Goal: Information Seeking & Learning: Stay updated

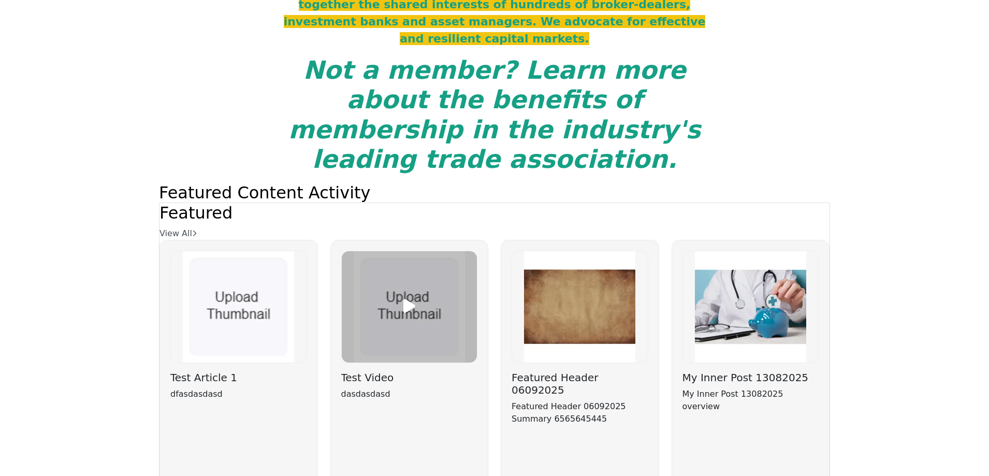
scroll to position [2795, 0]
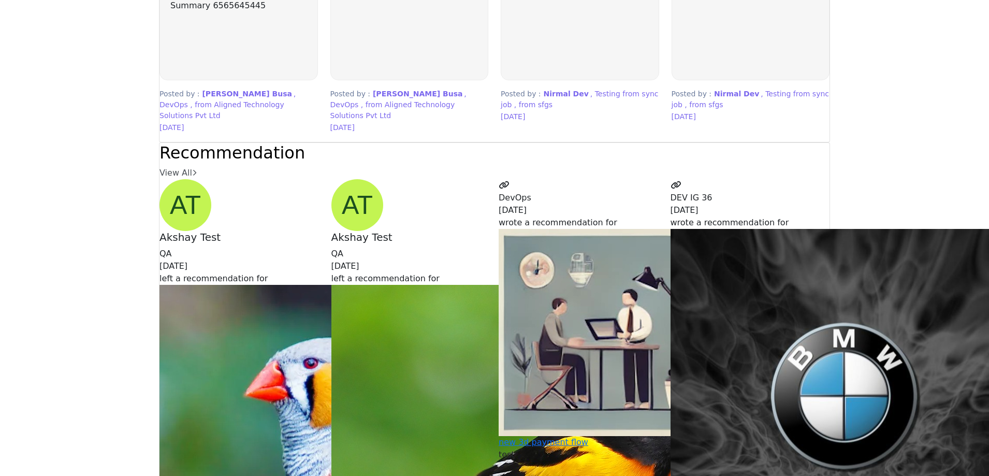
scroll to position [2679, 0]
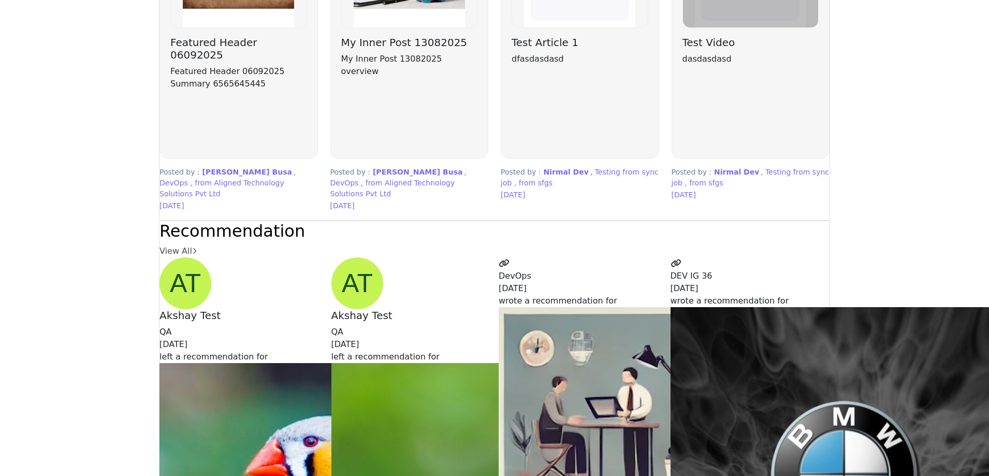
scroll to position [2743, 0]
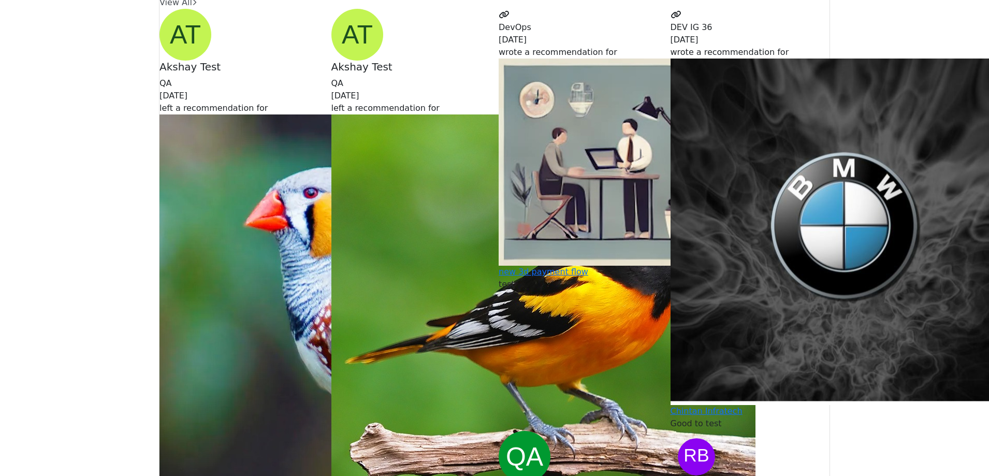
scroll to position [2963, 0]
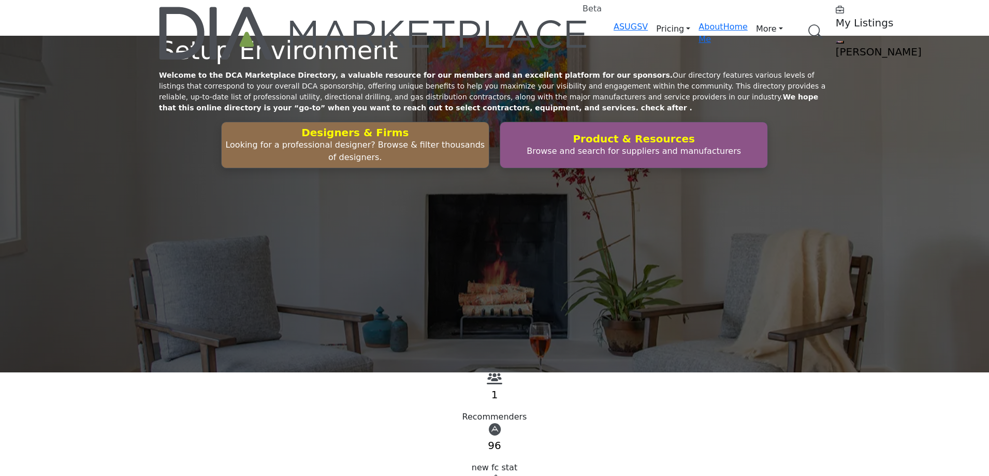
scroll to position [2847, 0]
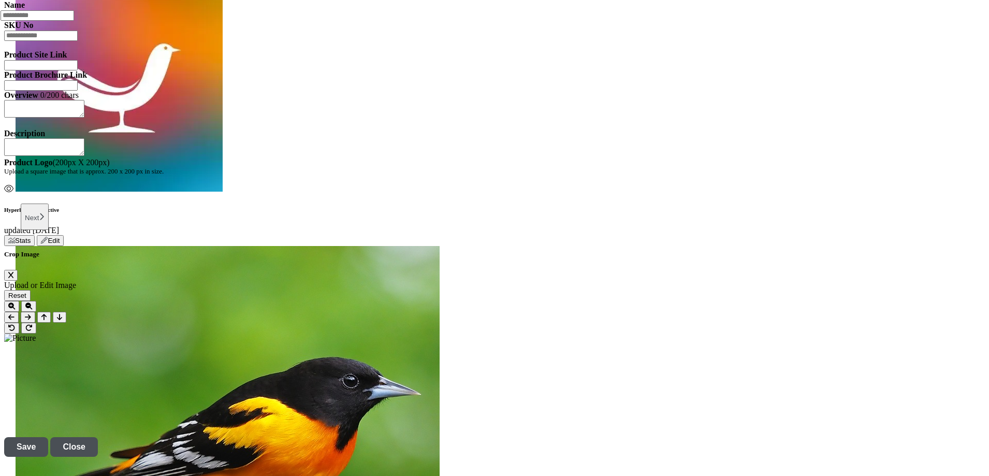
scroll to position [673, 0]
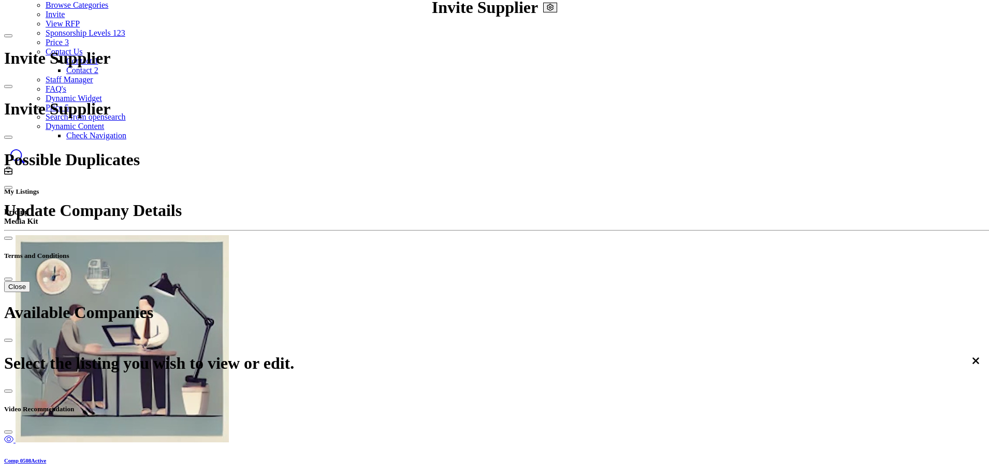
scroll to position [52, 0]
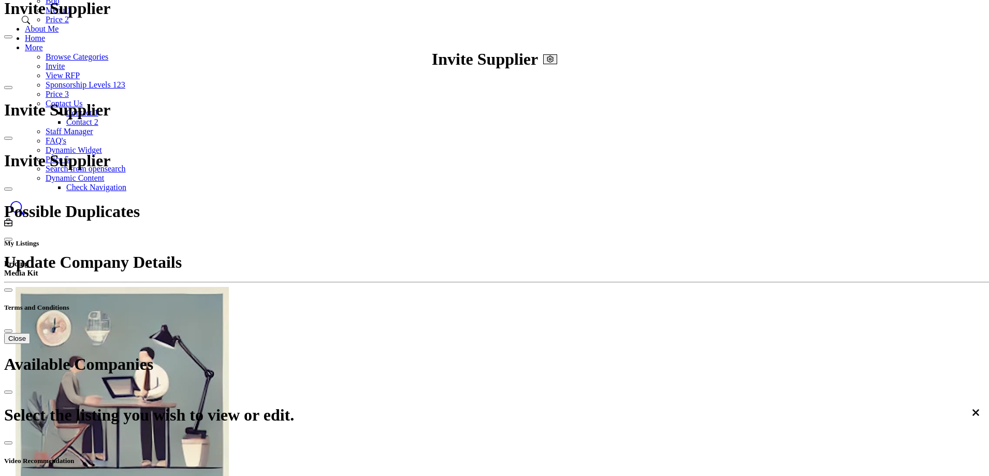
click at [208, 304] on span "All Activity" at bounding box center [187, 308] width 39 height 9
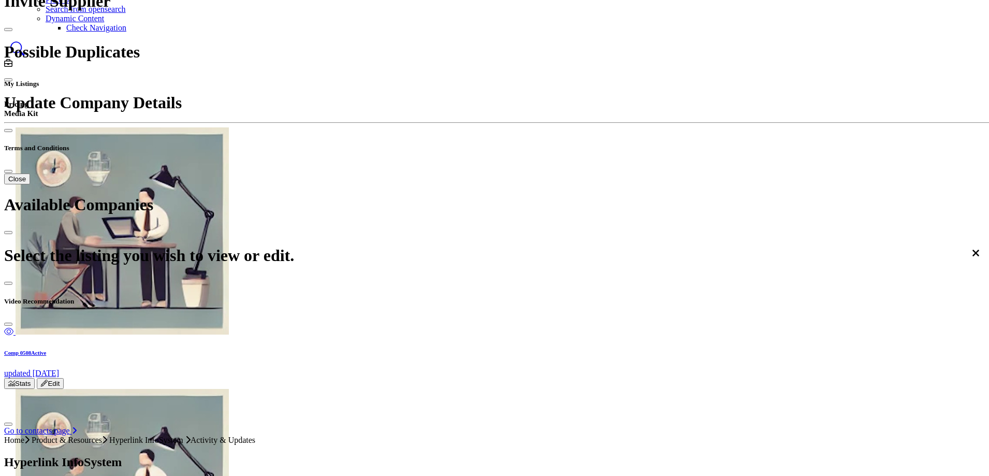
scroll to position [207, 0]
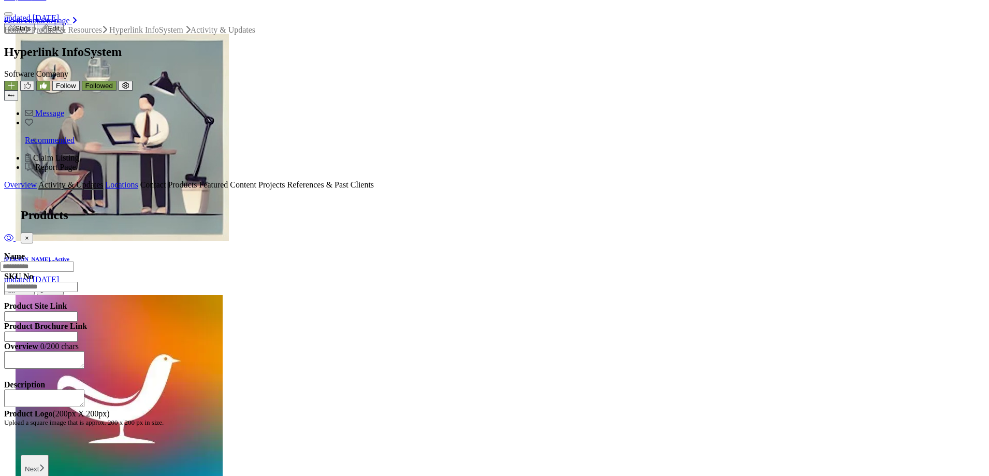
scroll to position [311, 0]
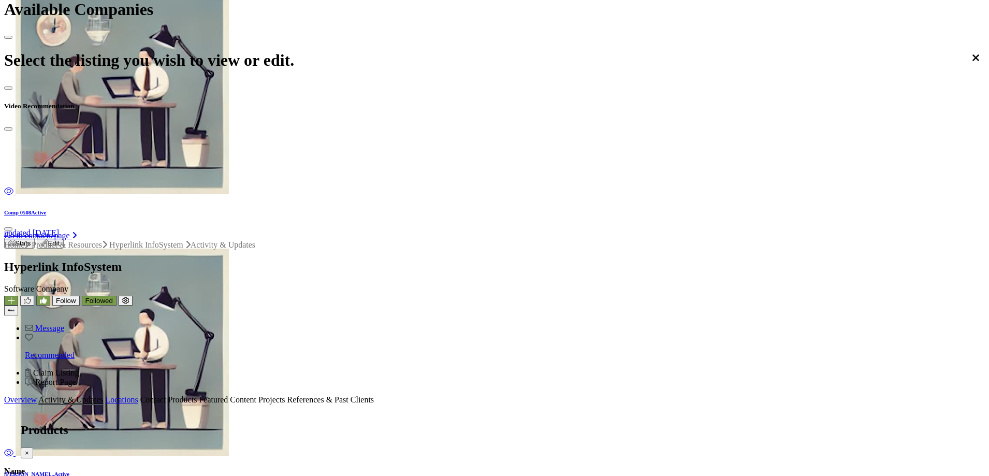
scroll to position [259, 0]
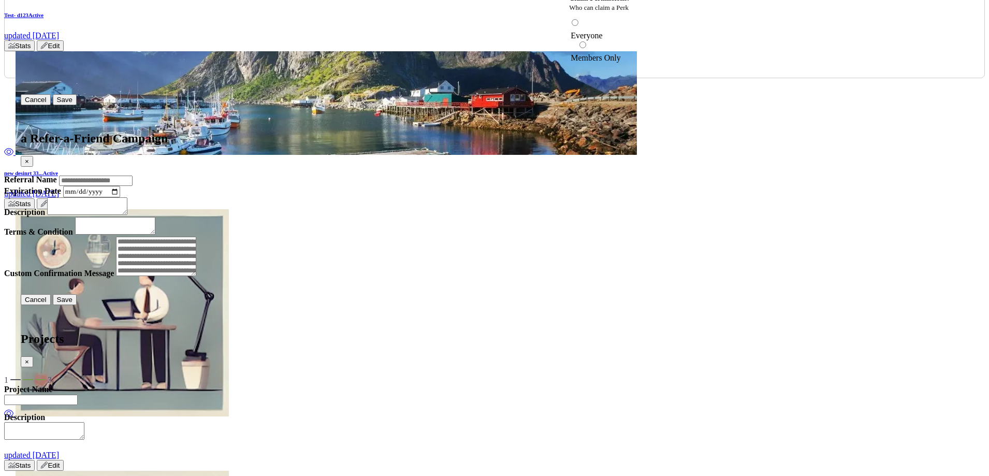
scroll to position [1398, 0]
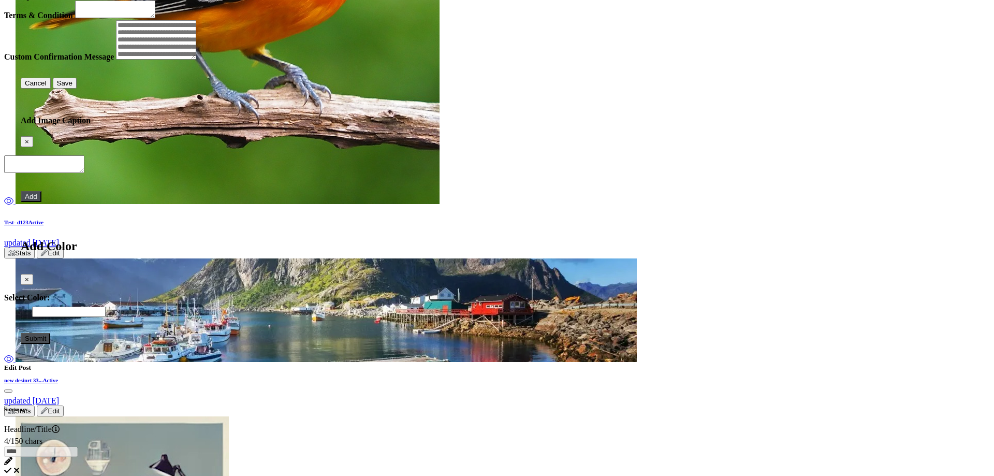
click at [12, 389] on button "Close" at bounding box center [8, 390] width 8 height 3
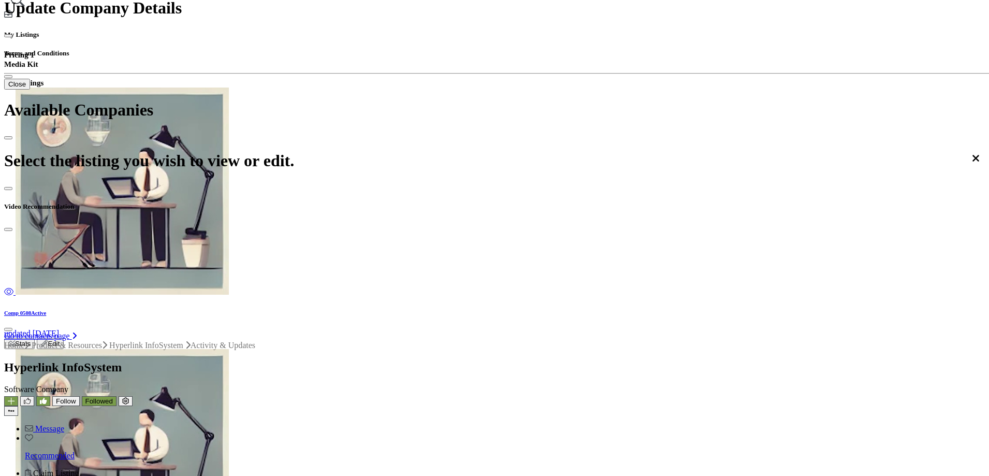
scroll to position [311, 0]
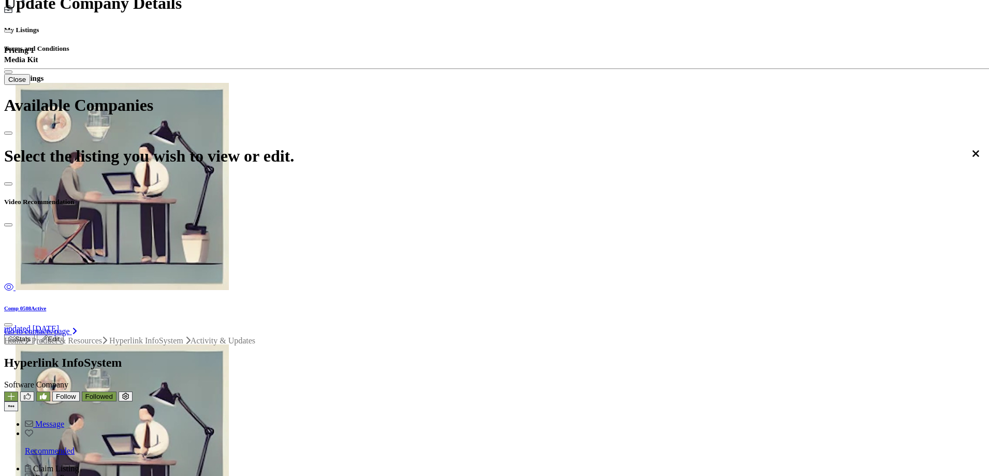
drag, startPoint x: 454, startPoint y: 119, endPoint x: 529, endPoint y: 149, distance: 80.8
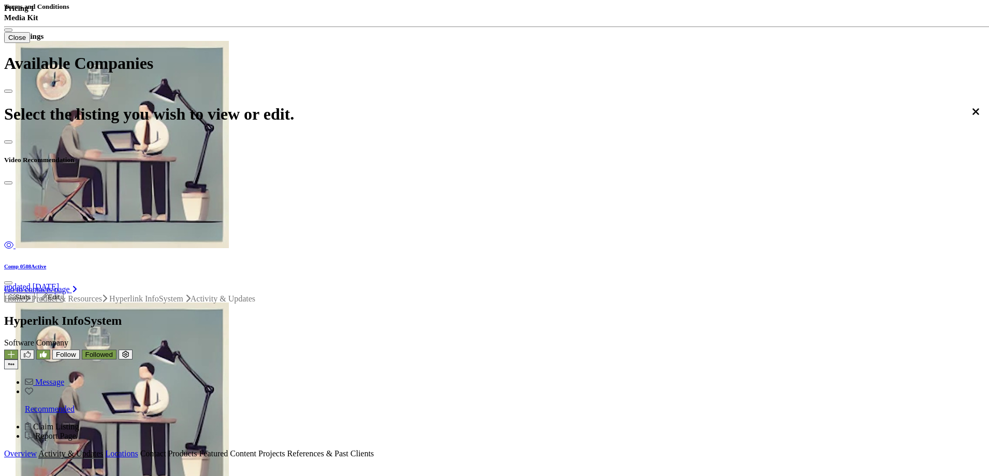
scroll to position [259, 0]
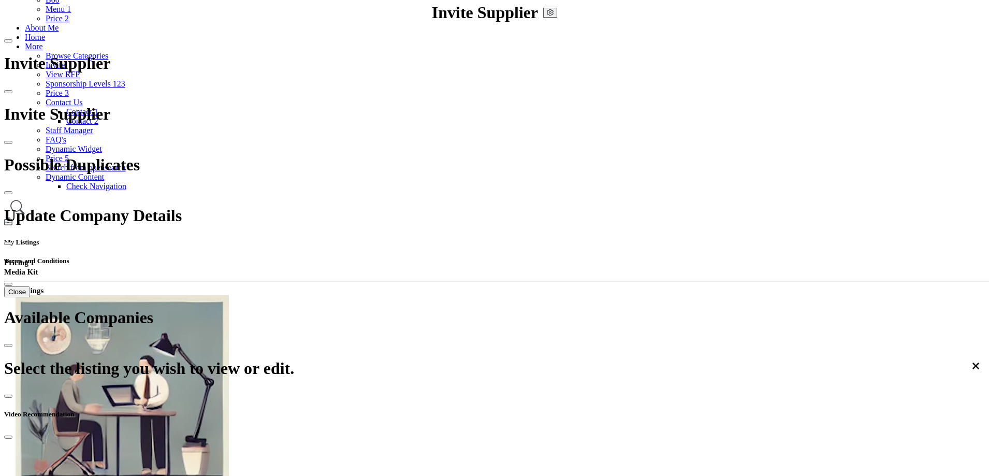
scroll to position [104, 0]
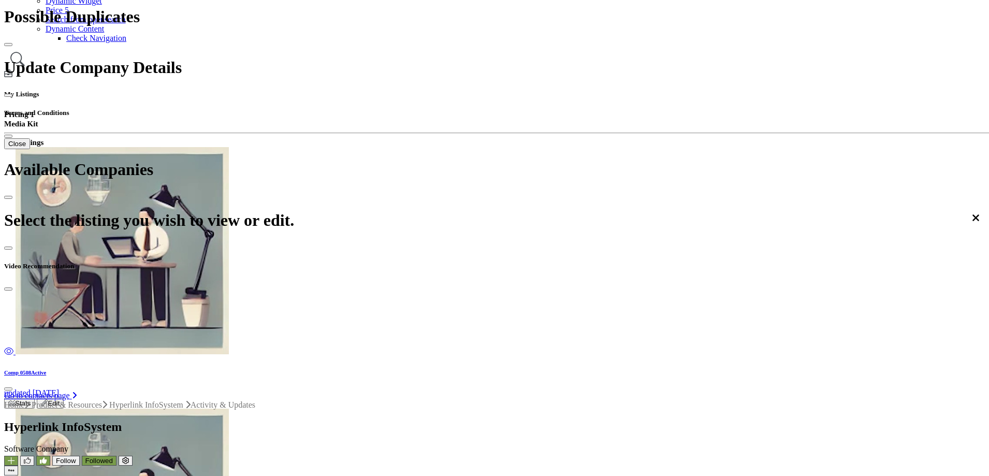
scroll to position [259, 0]
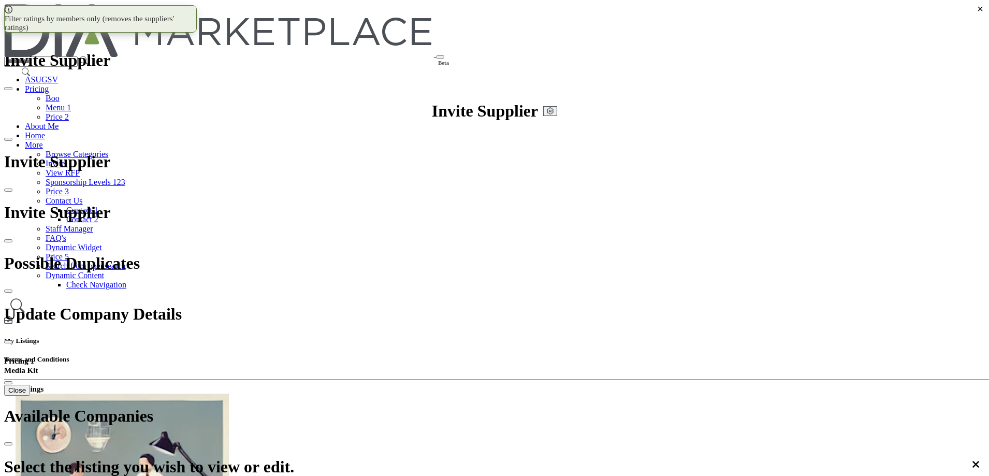
scroll to position [207, 0]
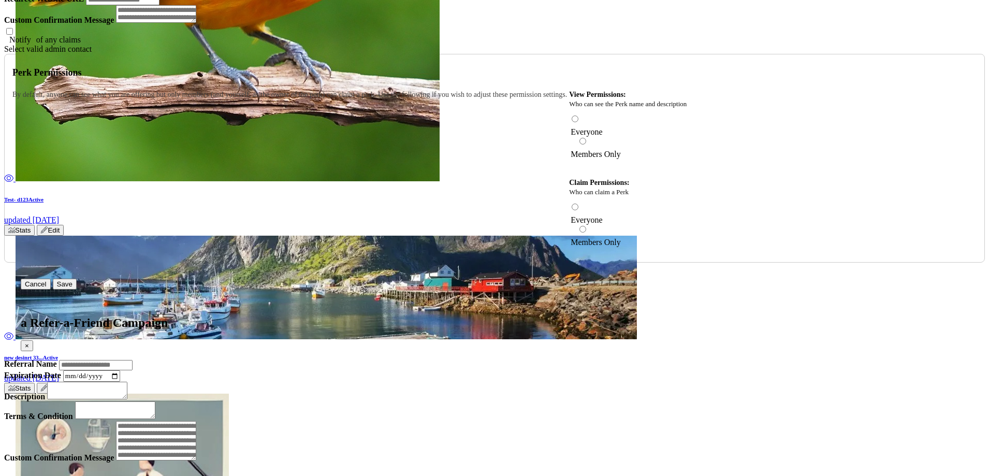
scroll to position [1654, 0]
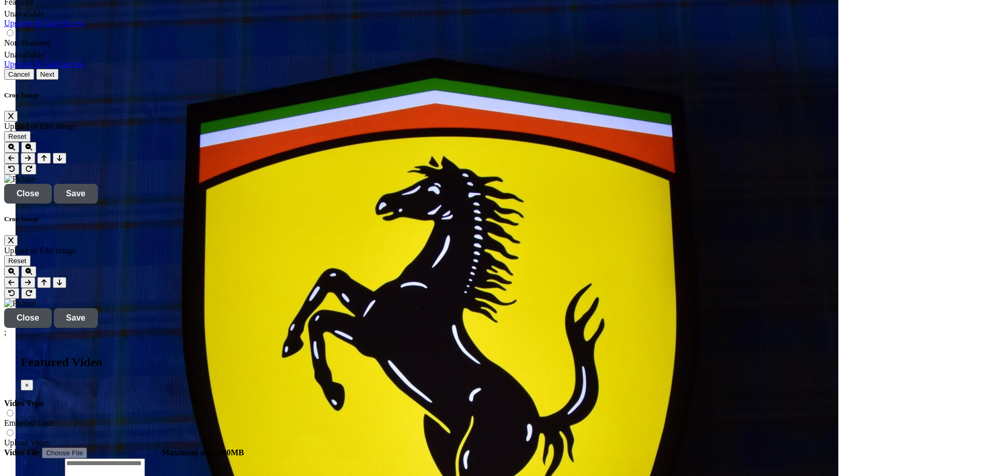
scroll to position [2795, 0]
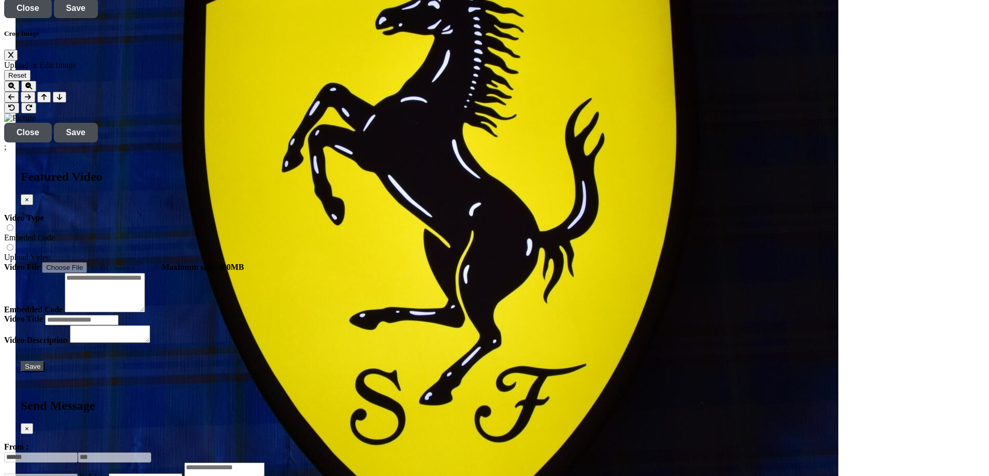
drag, startPoint x: 456, startPoint y: 204, endPoint x: 533, endPoint y: 208, distance: 77.7
drag, startPoint x: 535, startPoint y: 202, endPoint x: 452, endPoint y: 202, distance: 82.8
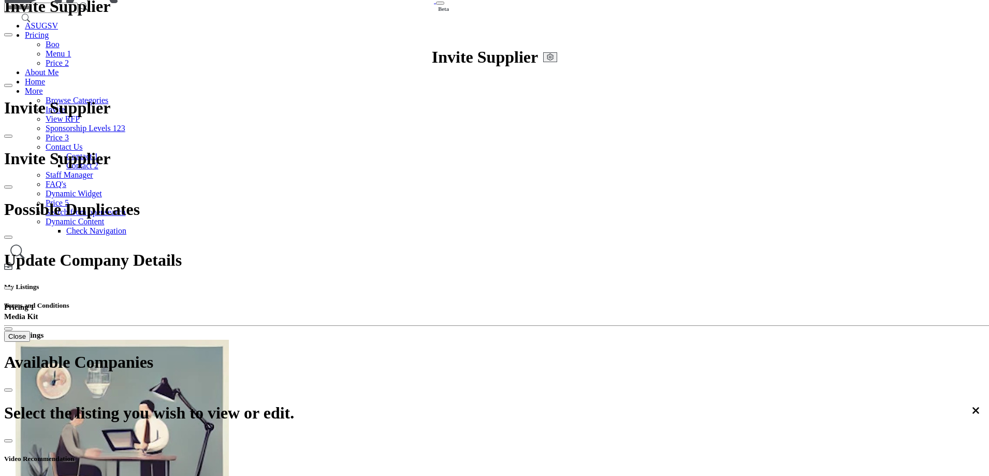
scroll to position [30, 0]
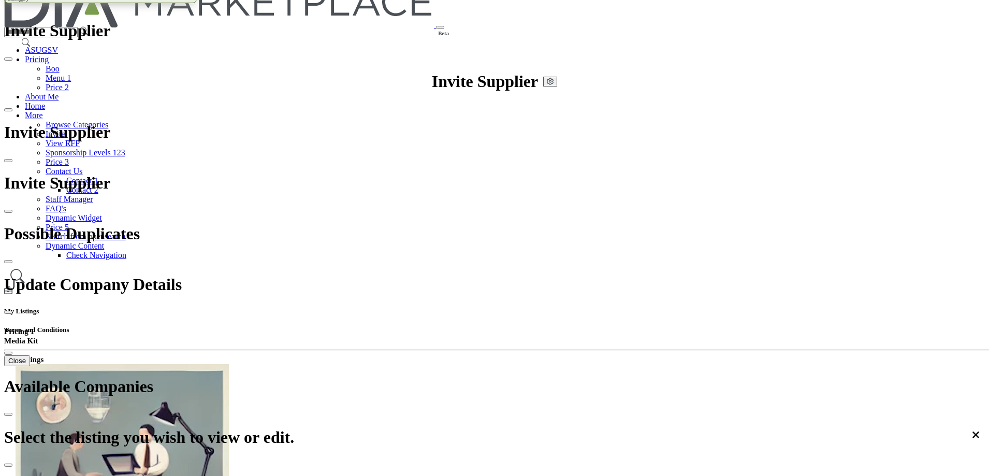
click at [226, 364] on span "Featured Content" at bounding box center [196, 368] width 57 height 9
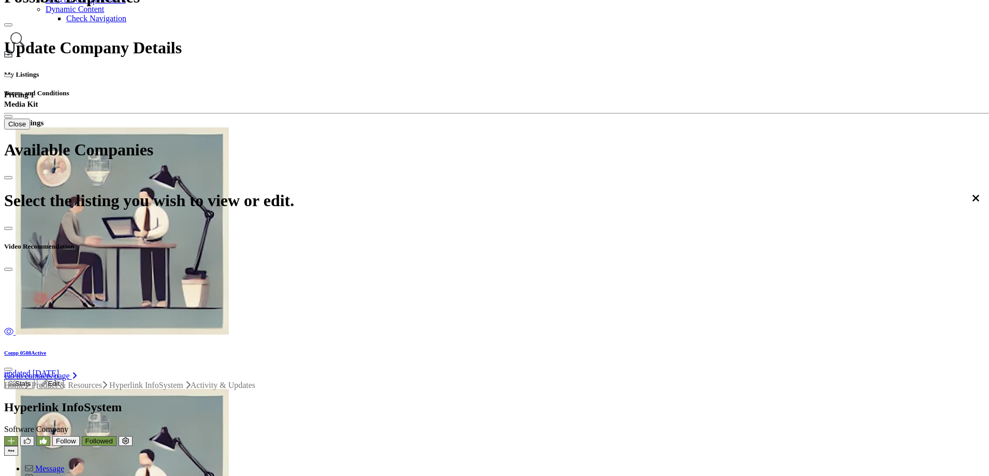
scroll to position [257, 0]
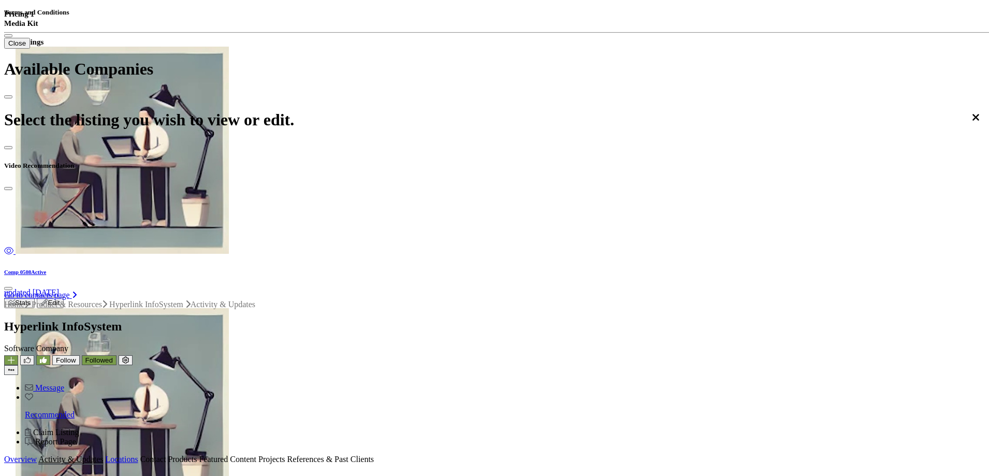
scroll to position [205, 0]
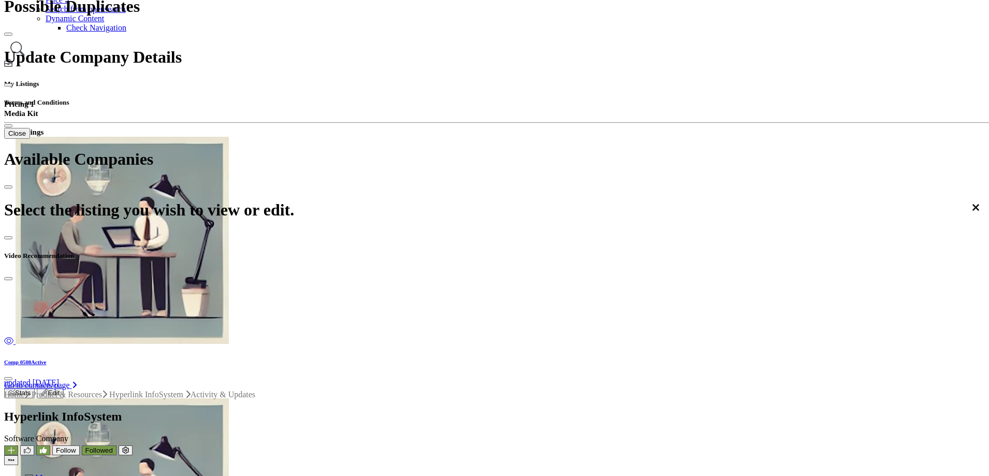
scroll to position [0, 0]
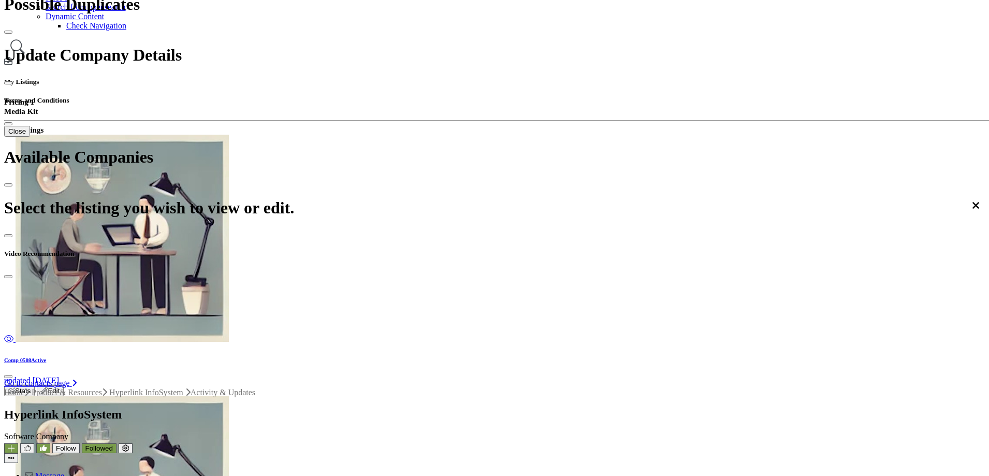
scroll to position [259, 0]
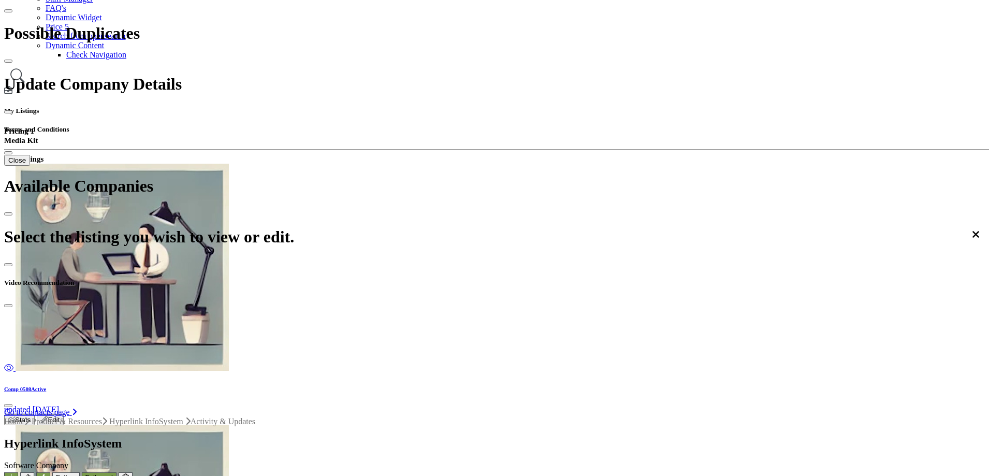
scroll to position [23, 0]
